Goal: Task Accomplishment & Management: Manage account settings

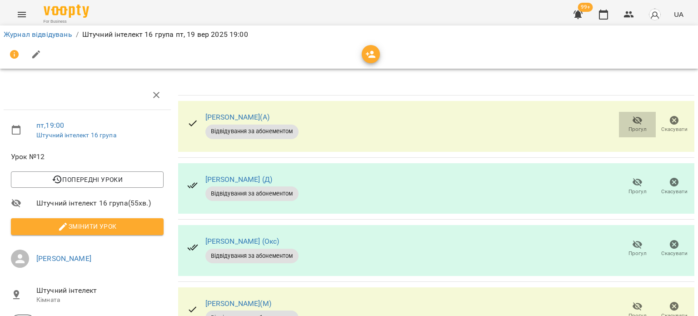
click at [633, 121] on icon "button" at bounding box center [638, 120] width 10 height 9
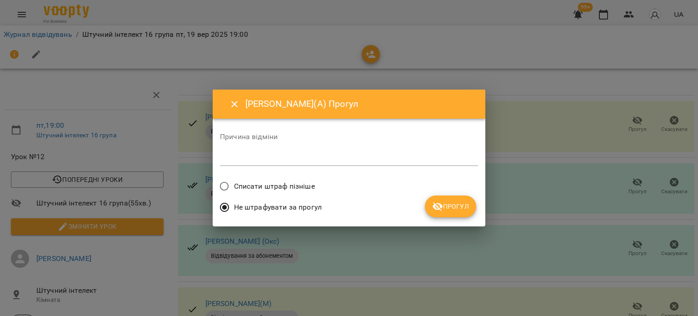
click at [267, 190] on span "Списати штраф пізніше" at bounding box center [274, 186] width 81 height 11
click at [453, 217] on div "Не штрафувати за прогул" at bounding box center [349, 208] width 258 height 21
click at [460, 208] on span "Прогул" at bounding box center [450, 206] width 37 height 11
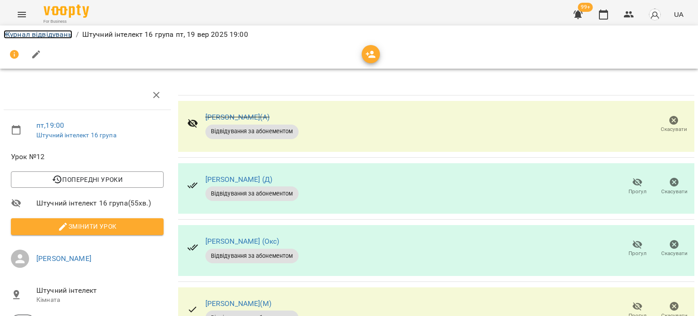
click at [46, 33] on link "Журнал відвідувань" at bounding box center [38, 34] width 69 height 9
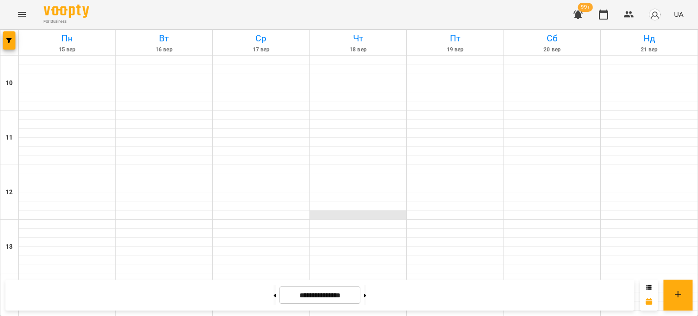
scroll to position [473, 0]
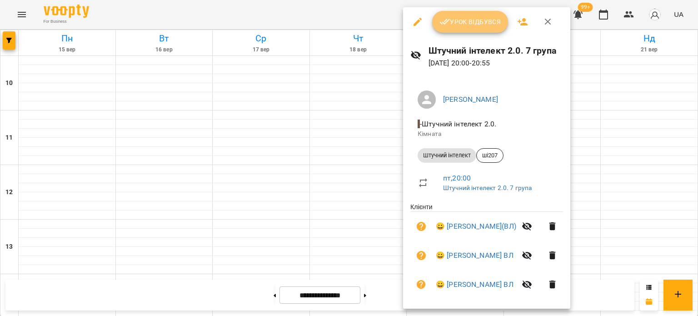
click at [475, 23] on span "Урок відбувся" at bounding box center [470, 21] width 62 height 11
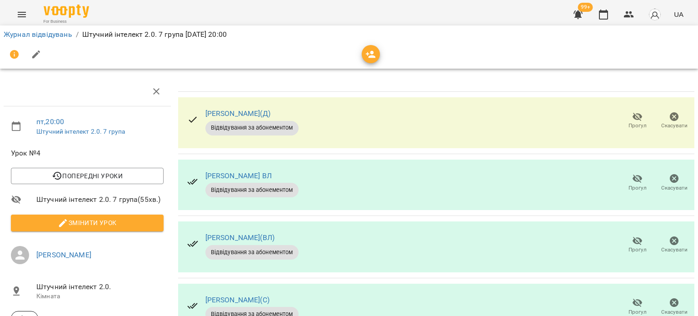
scroll to position [165, 0]
